Goal: Task Accomplishment & Management: Use online tool/utility

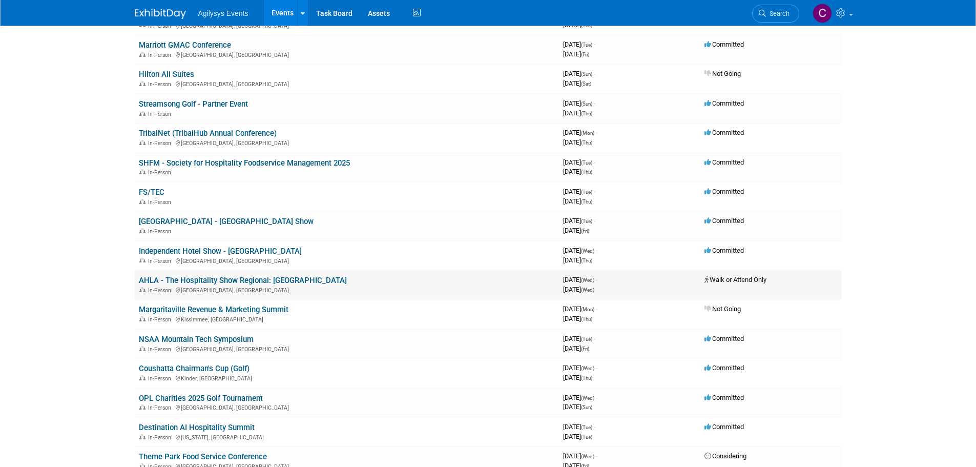
scroll to position [256, 0]
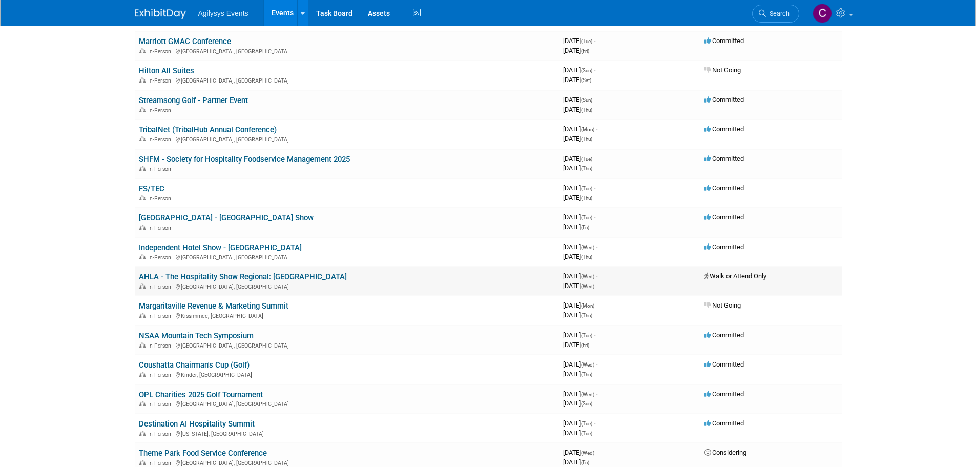
click at [246, 274] on link "AHLA - The Hospitality Show Regional: [GEOGRAPHIC_DATA]" at bounding box center [243, 276] width 208 height 9
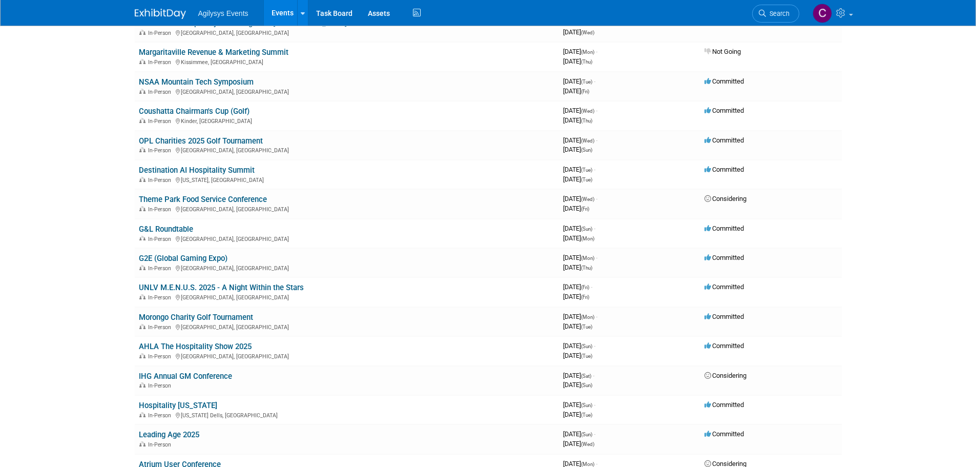
scroll to position [512, 0]
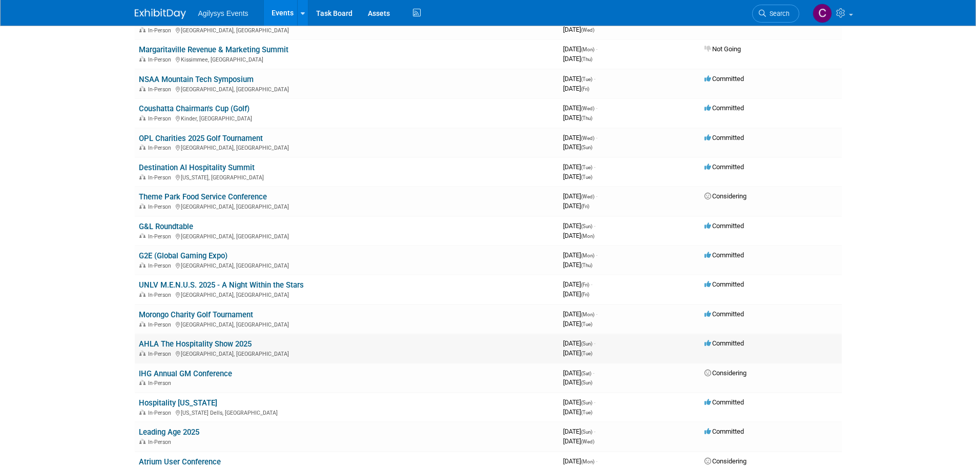
click at [217, 345] on link "AHLA The Hospitality Show 2025" at bounding box center [195, 343] width 113 height 9
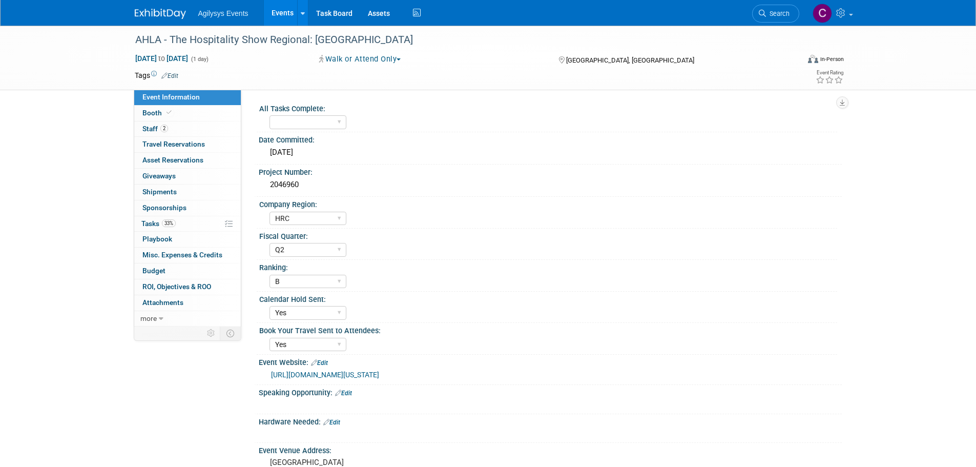
select select "HRC"
select select "Q2"
select select "B"
select select "Yes"
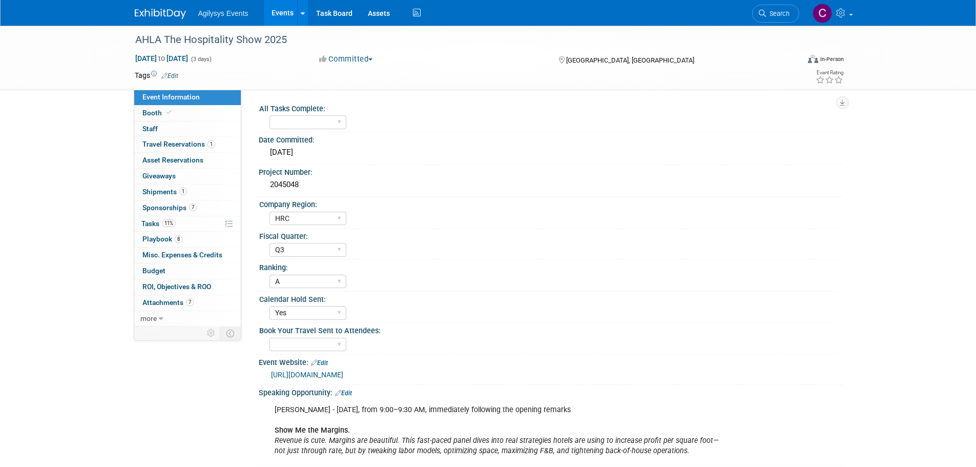
select select "HRC"
select select "Q3"
select select "A"
select select "Yes"
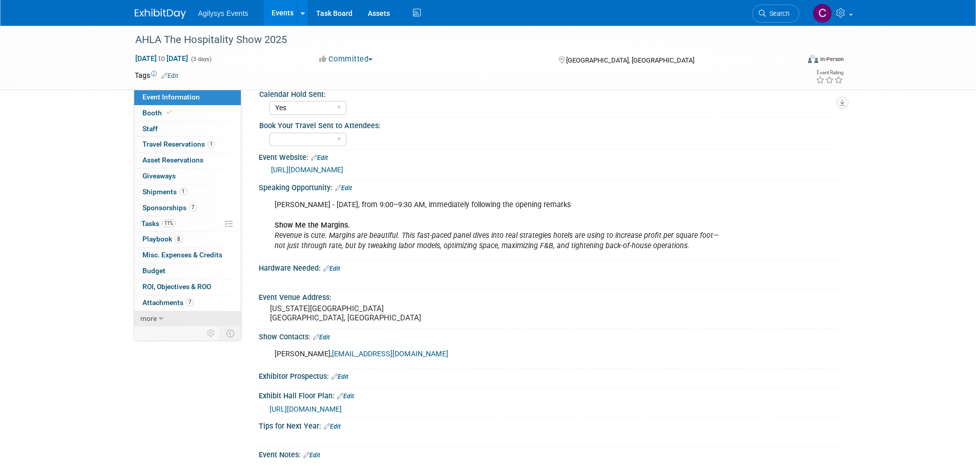
scroll to position [256, 0]
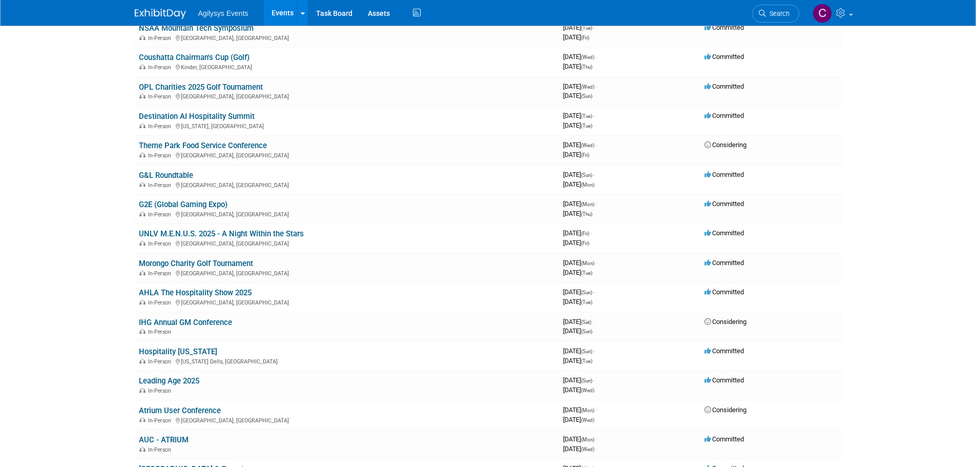
scroll to position [256, 0]
